Goal: Information Seeking & Learning: Find specific page/section

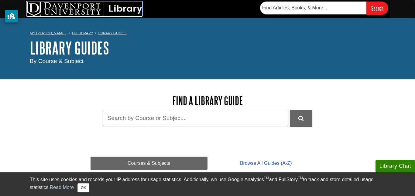
click at [126, 11] on img at bounding box center [84, 9] width 115 height 15
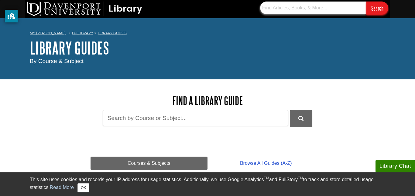
click at [289, 12] on input "text" at bounding box center [313, 8] width 106 height 13
type input "database"
click at [366, 2] on input "Search" at bounding box center [377, 8] width 22 height 13
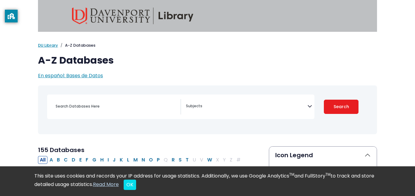
select select "Database Subject Filter"
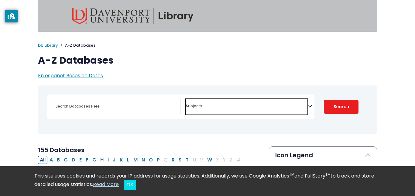
click at [234, 108] on textarea "Search" at bounding box center [246, 106] width 121 height 5
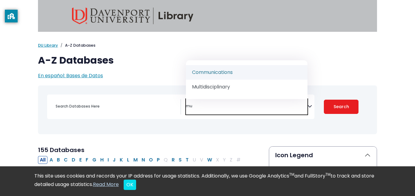
type textarea "m"
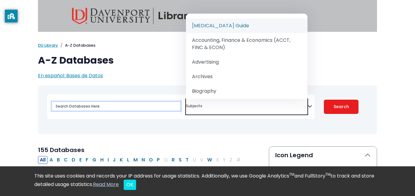
click at [157, 108] on input "Search database by title or keyword" at bounding box center [116, 106] width 128 height 9
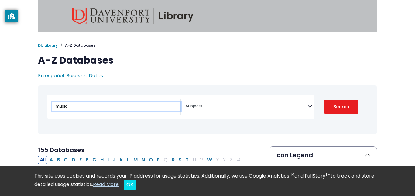
click at [54, 105] on input "music" at bounding box center [116, 106] width 128 height 9
type input "[DEMOGRAPHIC_DATA] music"
click at [324, 100] on button "Search" at bounding box center [341, 107] width 35 height 14
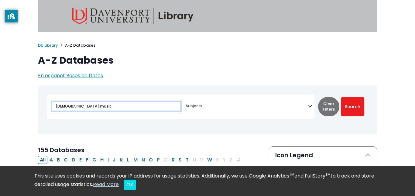
select select "Database Subject Filter"
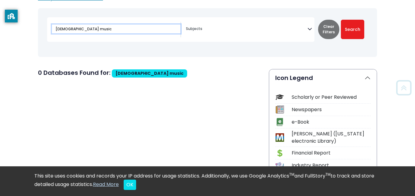
scroll to position [80, 0]
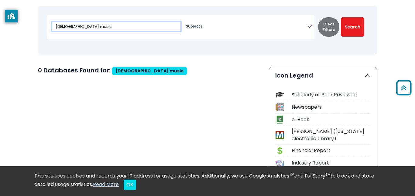
click at [108, 27] on input "[DEMOGRAPHIC_DATA] music" at bounding box center [116, 26] width 128 height 9
drag, startPoint x: 108, startPoint y: 27, endPoint x: 21, endPoint y: 20, distance: 87.7
type input "religion"
click at [341, 17] on button "Search" at bounding box center [352, 26] width 23 height 19
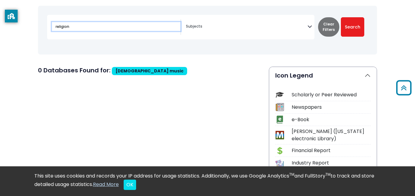
select select "Database Subject Filter"
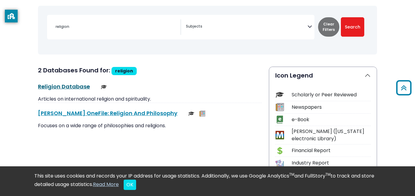
click at [71, 86] on link "Religion Database This link opens in a new window" at bounding box center [64, 87] width 52 height 8
